Goal: Transaction & Acquisition: Purchase product/service

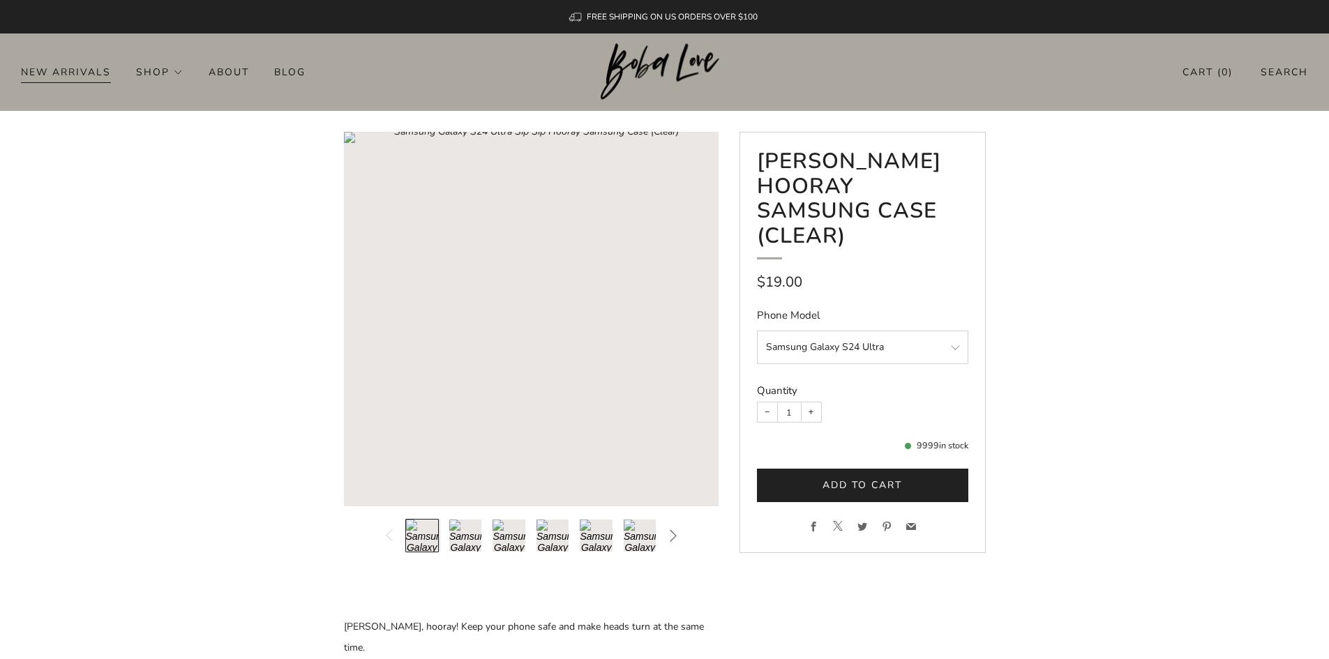
click at [74, 69] on link "New Arrivals" at bounding box center [66, 72] width 90 height 22
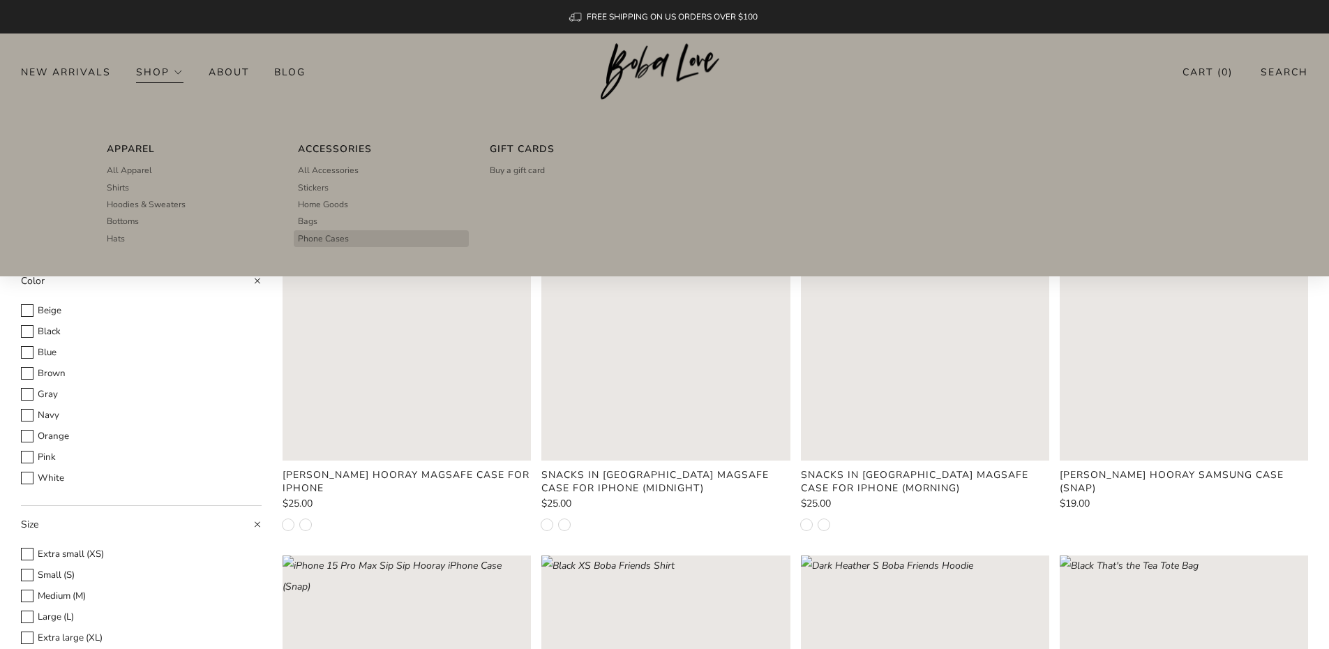
click at [337, 241] on span "Phone Cases" at bounding box center [323, 238] width 51 height 13
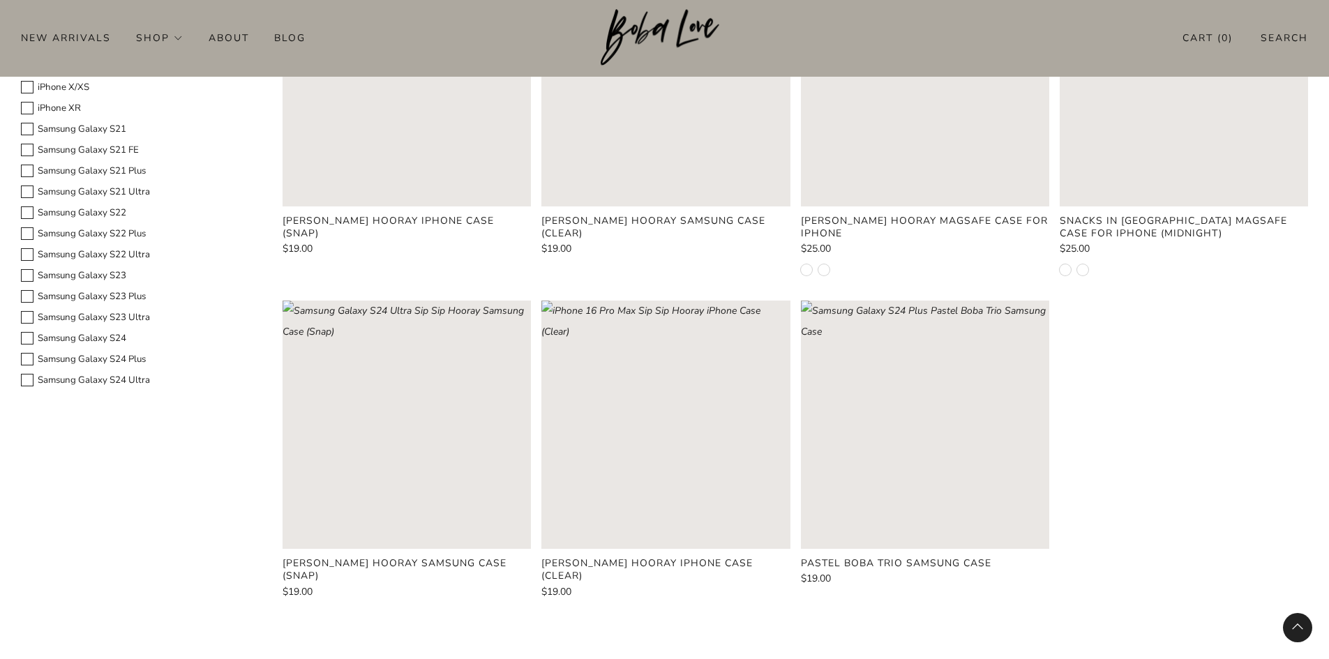
scroll to position [907, 0]
